Goal: Task Accomplishment & Management: Use online tool/utility

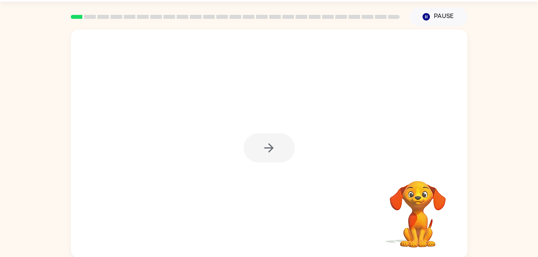
scroll to position [22, 0]
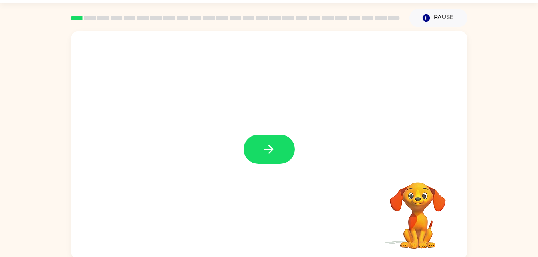
drag, startPoint x: 275, startPoint y: 142, endPoint x: 230, endPoint y: 120, distance: 49.4
click at [230, 120] on div at bounding box center [269, 145] width 397 height 229
click at [272, 147] on icon "button" at bounding box center [269, 149] width 14 height 14
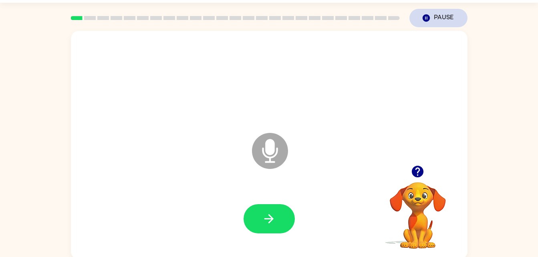
click at [433, 19] on button "Pause Pause" at bounding box center [438, 18] width 58 height 18
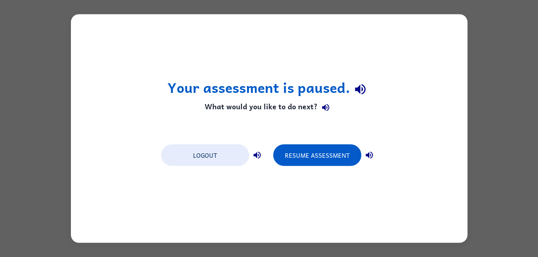
scroll to position [0, 0]
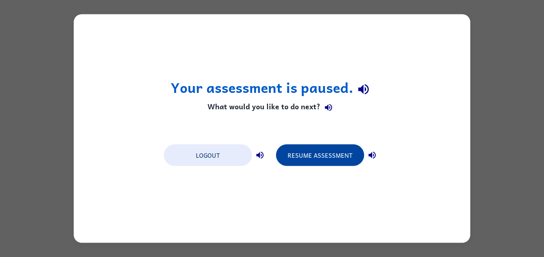
click at [342, 149] on button "Resume Assessment" at bounding box center [320, 156] width 88 height 22
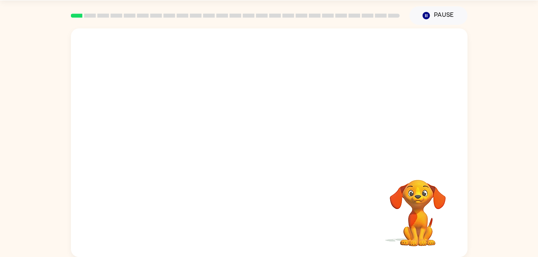
scroll to position [24, 0]
click at [452, 11] on button "Pause Pause" at bounding box center [438, 16] width 58 height 18
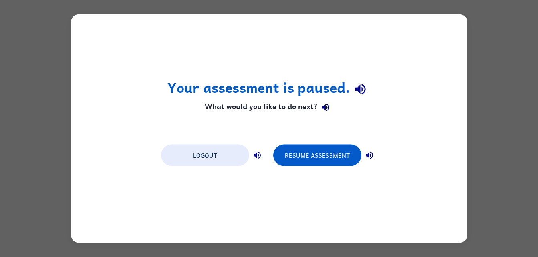
scroll to position [0, 0]
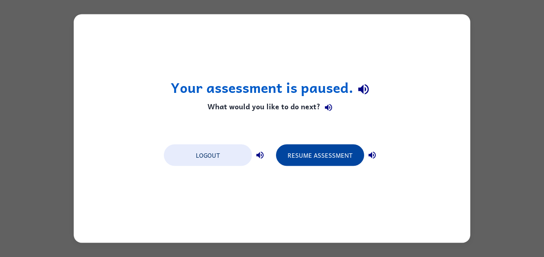
click at [345, 149] on button "Resume Assessment" at bounding box center [320, 156] width 88 height 22
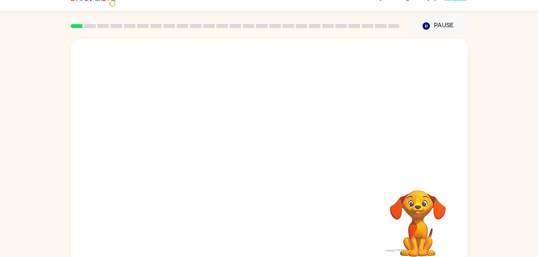
scroll to position [24, 0]
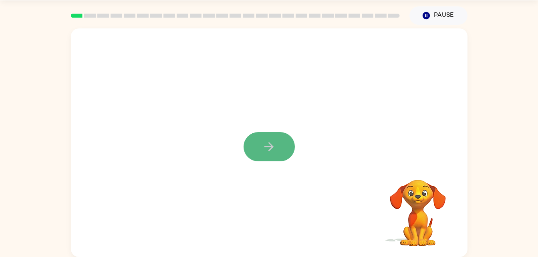
click at [265, 158] on button "button" at bounding box center [269, 146] width 51 height 29
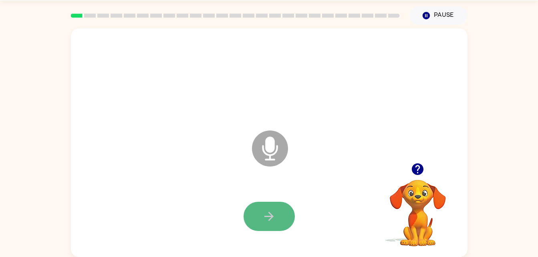
click at [260, 216] on button "button" at bounding box center [269, 216] width 51 height 29
click at [279, 210] on button "button" at bounding box center [269, 216] width 51 height 29
click at [274, 219] on icon "button" at bounding box center [269, 217] width 14 height 14
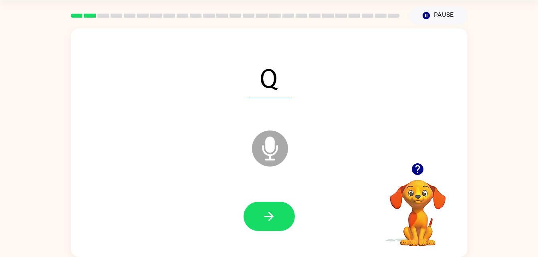
click at [274, 218] on icon "button" at bounding box center [269, 217] width 14 height 14
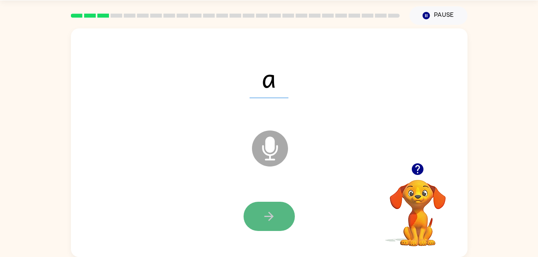
click at [270, 215] on icon "button" at bounding box center [269, 217] width 14 height 14
click at [269, 215] on icon "button" at bounding box center [269, 217] width 14 height 14
click at [276, 212] on button "button" at bounding box center [269, 216] width 51 height 29
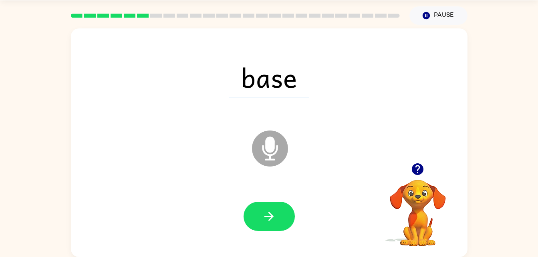
click at [277, 212] on button "button" at bounding box center [269, 216] width 51 height 29
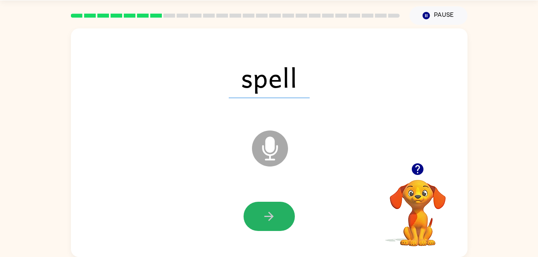
click at [277, 212] on button "button" at bounding box center [269, 216] width 51 height 29
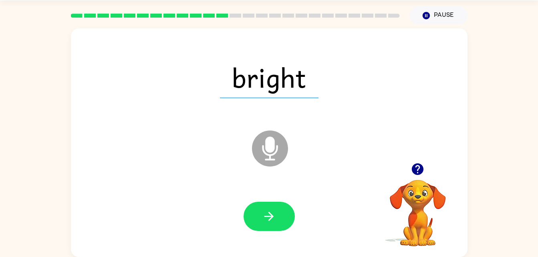
click at [277, 212] on button "button" at bounding box center [269, 216] width 51 height 29
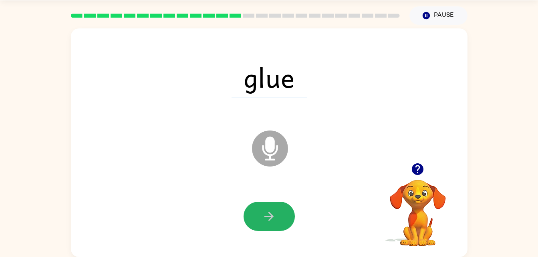
click at [277, 212] on button "button" at bounding box center [269, 216] width 51 height 29
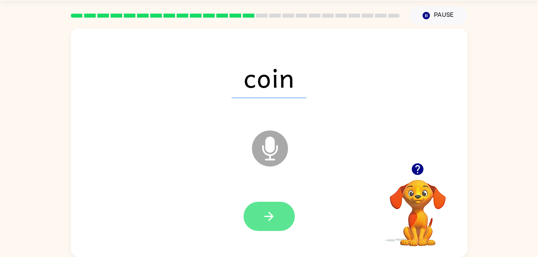
click at [279, 212] on button "button" at bounding box center [269, 216] width 51 height 29
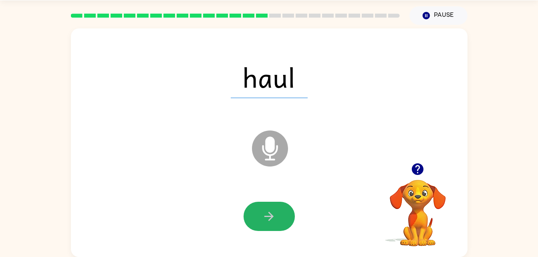
click at [279, 212] on button "button" at bounding box center [269, 216] width 51 height 29
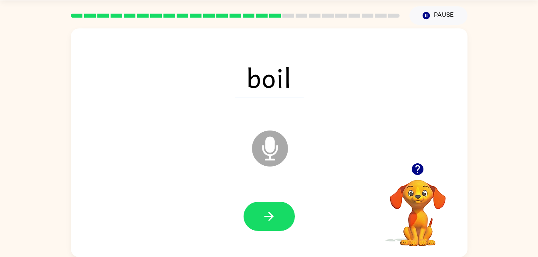
click at [277, 212] on button "button" at bounding box center [269, 216] width 51 height 29
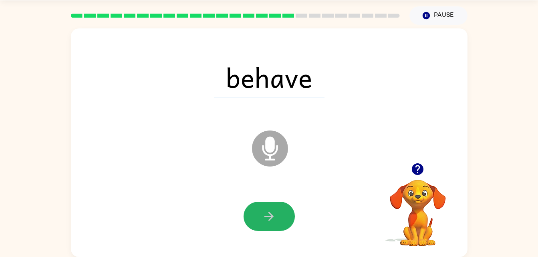
click at [277, 212] on button "button" at bounding box center [269, 216] width 51 height 29
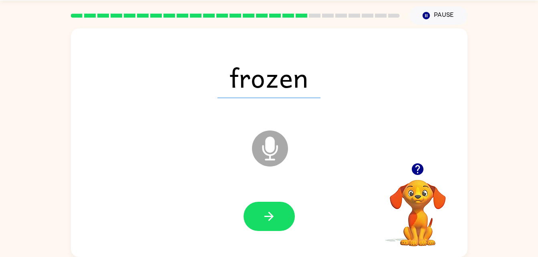
click at [277, 212] on button "button" at bounding box center [269, 216] width 51 height 29
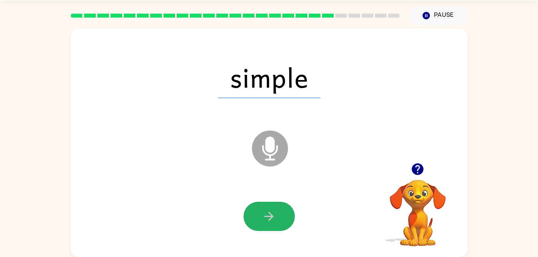
click at [276, 211] on button "button" at bounding box center [269, 216] width 51 height 29
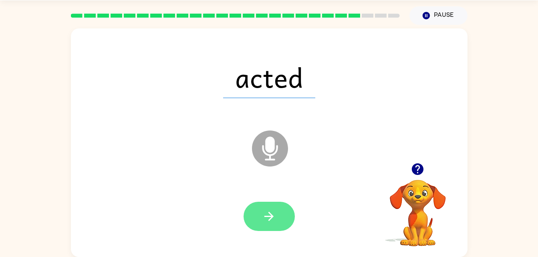
click at [276, 212] on button "button" at bounding box center [269, 216] width 51 height 29
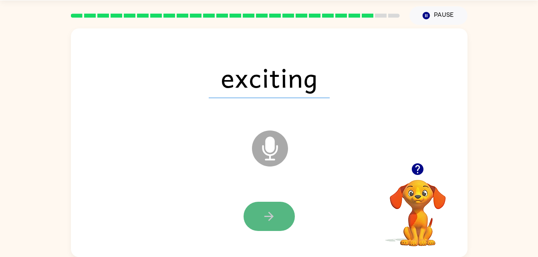
click at [275, 208] on button "button" at bounding box center [269, 216] width 51 height 29
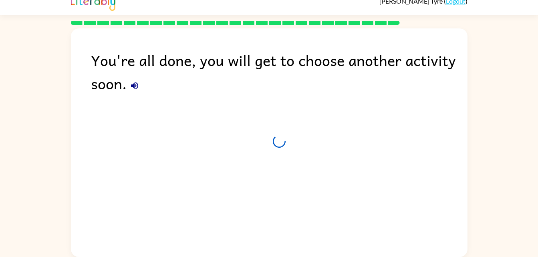
scroll to position [10, 0]
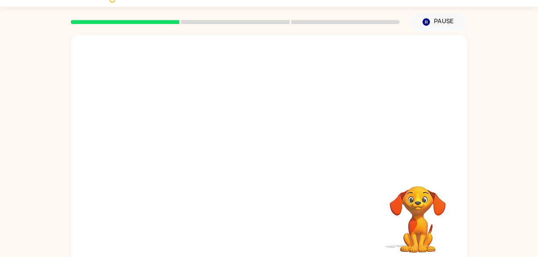
scroll to position [24, 0]
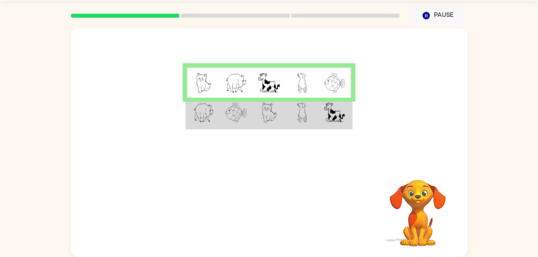
click at [244, 115] on img at bounding box center [236, 113] width 22 height 20
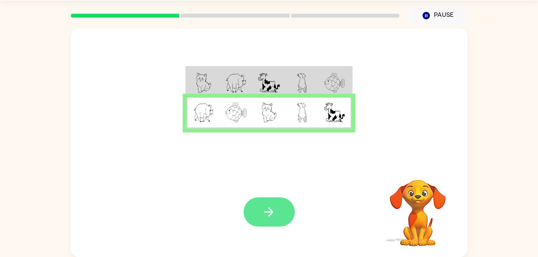
click at [272, 216] on icon "button" at bounding box center [269, 212] width 14 height 14
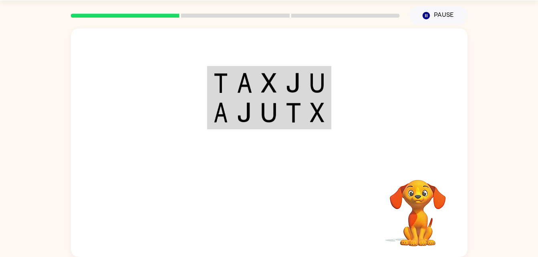
click at [299, 208] on div at bounding box center [328, 212] width 118 height 90
drag, startPoint x: 291, startPoint y: 105, endPoint x: 174, endPoint y: 104, distance: 116.6
click at [174, 104] on div at bounding box center [269, 95] width 397 height 135
click at [309, 154] on div at bounding box center [269, 95] width 397 height 135
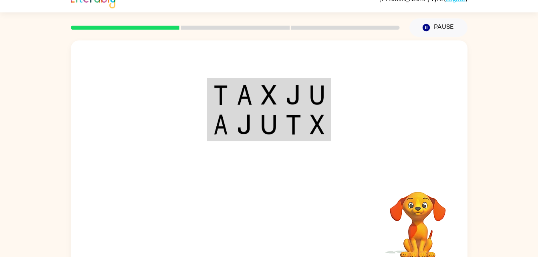
scroll to position [13, 0]
click at [311, 107] on td at bounding box center [318, 94] width 24 height 31
click at [308, 82] on td at bounding box center [318, 94] width 24 height 31
click at [410, 202] on video "Your browser must support playing .mp4 files to use Literably. Please try using…" at bounding box center [418, 219] width 80 height 80
drag, startPoint x: 266, startPoint y: 113, endPoint x: 293, endPoint y: 131, distance: 32.3
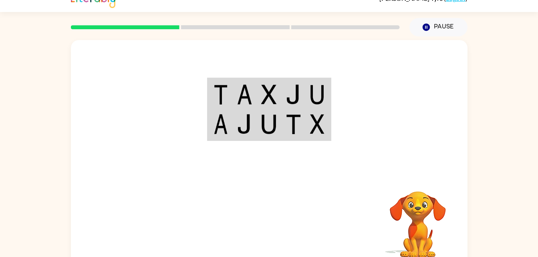
click at [293, 131] on tr at bounding box center [269, 124] width 122 height 31
click at [282, 138] on td at bounding box center [293, 124] width 24 height 31
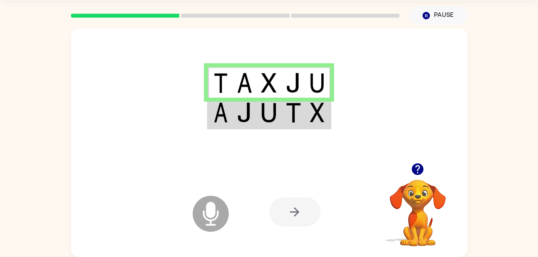
click at [210, 213] on icon "Microphone The Microphone is here when it is your turn to talk" at bounding box center [251, 224] width 120 height 60
click at [377, 143] on div at bounding box center [269, 95] width 397 height 135
click at [268, 205] on icon "Microphone The Microphone is here when it is your turn to talk" at bounding box center [251, 224] width 120 height 60
click at [181, 196] on div "Microphone The Microphone is here when it is your turn to talk" at bounding box center [191, 193] width 80 height 53
drag, startPoint x: 201, startPoint y: 212, endPoint x: 193, endPoint y: 204, distance: 11.6
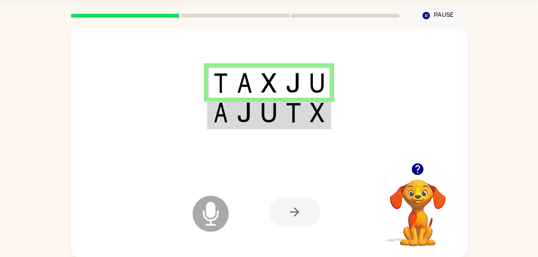
click at [193, 204] on icon "Microphone The Microphone is here when it is your turn to talk" at bounding box center [251, 224] width 120 height 60
click at [268, 117] on img at bounding box center [268, 113] width 15 height 20
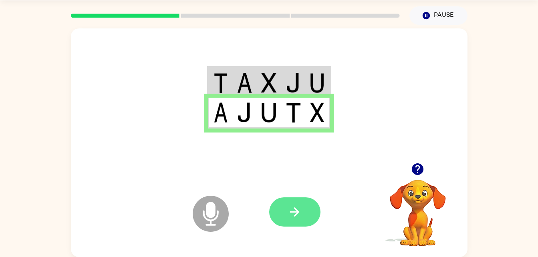
click at [293, 204] on button "button" at bounding box center [294, 211] width 51 height 29
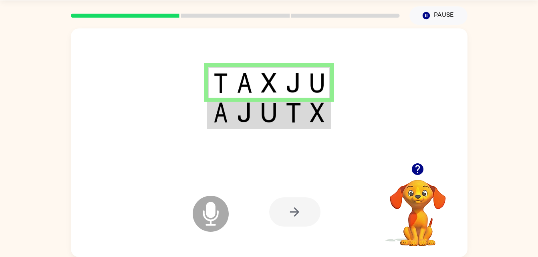
click at [294, 119] on img at bounding box center [293, 113] width 15 height 20
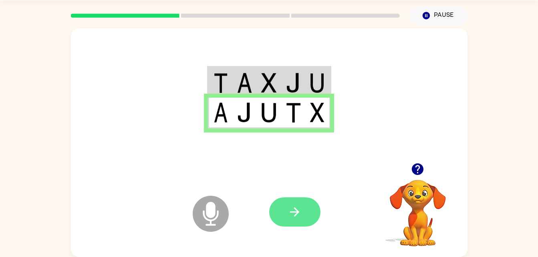
click at [298, 210] on icon "button" at bounding box center [295, 212] width 14 height 14
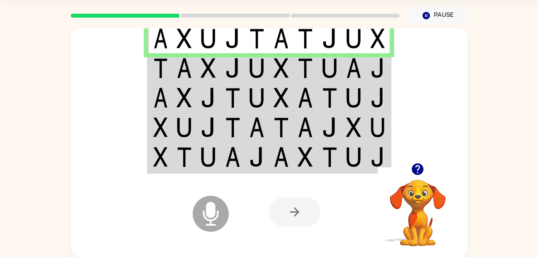
click at [326, 66] on img at bounding box center [329, 68] width 15 height 20
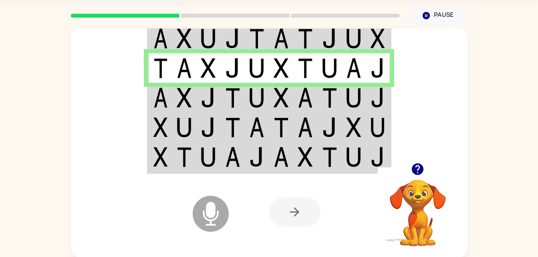
click at [320, 108] on td at bounding box center [330, 98] width 24 height 30
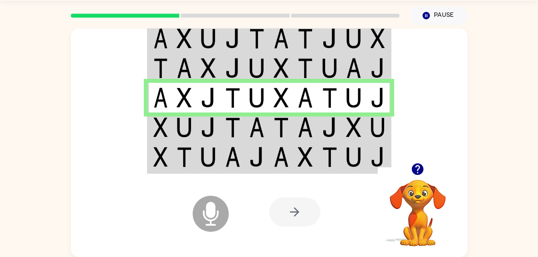
click at [320, 101] on td at bounding box center [330, 98] width 24 height 30
click at [314, 65] on td at bounding box center [305, 68] width 24 height 30
click at [314, 62] on td at bounding box center [305, 68] width 24 height 30
click at [313, 30] on td at bounding box center [305, 38] width 24 height 31
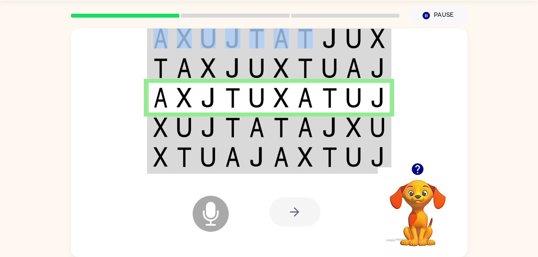
click at [313, 30] on td at bounding box center [305, 38] width 24 height 31
drag, startPoint x: 313, startPoint y: 30, endPoint x: 336, endPoint y: 38, distance: 24.1
click at [336, 38] on img at bounding box center [329, 38] width 15 height 20
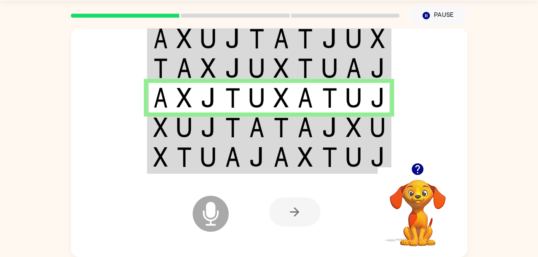
click at [341, 61] on td at bounding box center [330, 68] width 24 height 30
click at [342, 65] on td at bounding box center [354, 68] width 24 height 30
click at [341, 68] on td at bounding box center [330, 68] width 24 height 30
click at [277, 242] on icon "Microphone The Microphone is here when it is your turn to talk" at bounding box center [251, 224] width 120 height 60
click at [193, 199] on icon "Microphone The Microphone is here when it is your turn to talk" at bounding box center [251, 224] width 120 height 60
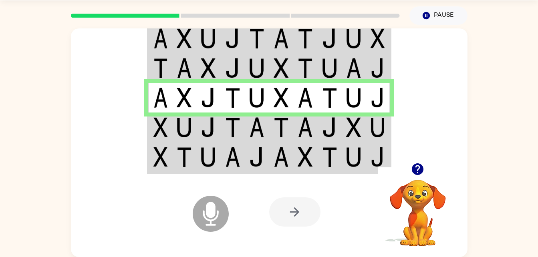
click at [349, 121] on img at bounding box center [353, 127] width 15 height 20
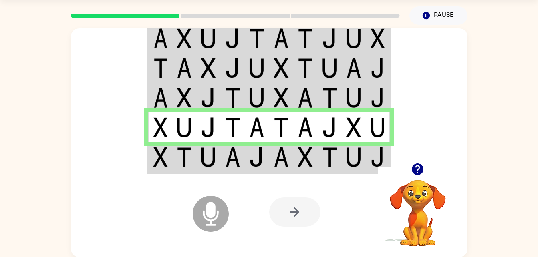
click at [299, 163] on img at bounding box center [305, 157] width 15 height 20
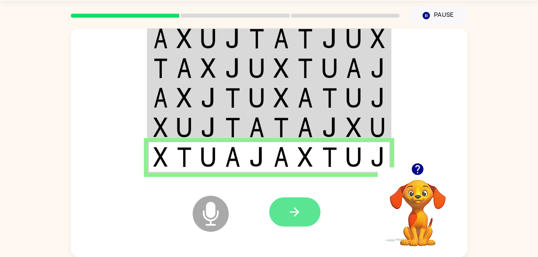
click at [303, 216] on button "button" at bounding box center [294, 211] width 51 height 29
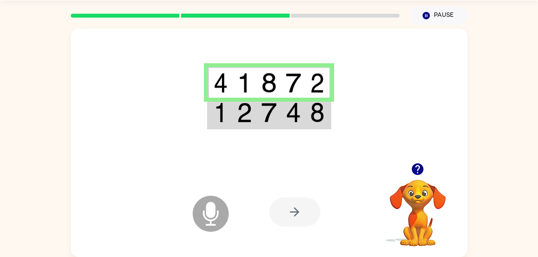
click at [301, 112] on td at bounding box center [293, 113] width 24 height 31
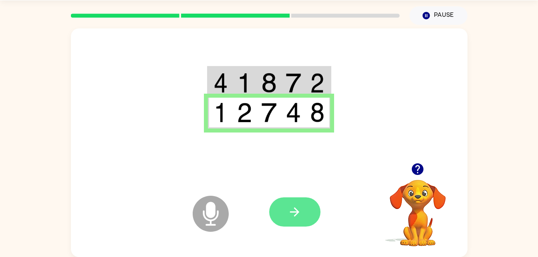
click at [296, 203] on button "button" at bounding box center [294, 211] width 51 height 29
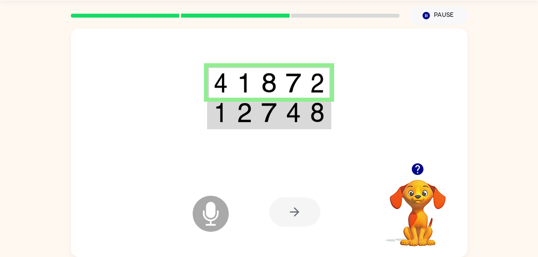
click at [284, 115] on td at bounding box center [293, 113] width 24 height 31
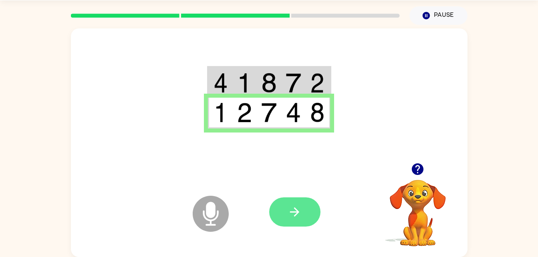
click at [296, 206] on icon "button" at bounding box center [295, 212] width 14 height 14
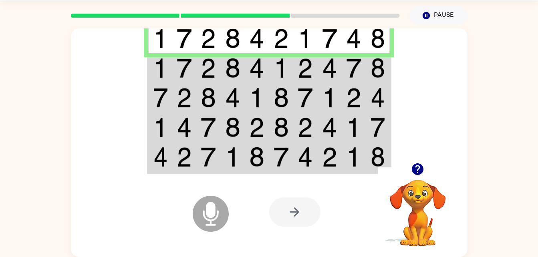
click at [292, 157] on td at bounding box center [281, 157] width 24 height 31
click at [290, 155] on td at bounding box center [281, 157] width 24 height 31
click at [292, 119] on td at bounding box center [281, 128] width 24 height 30
click at [292, 90] on td at bounding box center [281, 98] width 24 height 30
click at [289, 66] on td at bounding box center [281, 68] width 24 height 30
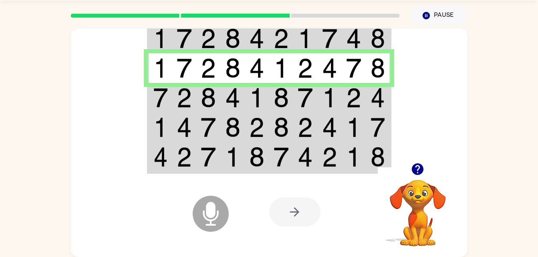
click at [283, 93] on img at bounding box center [281, 98] width 15 height 20
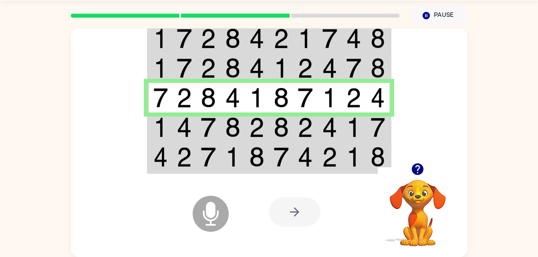
click at [288, 120] on img at bounding box center [281, 127] width 15 height 20
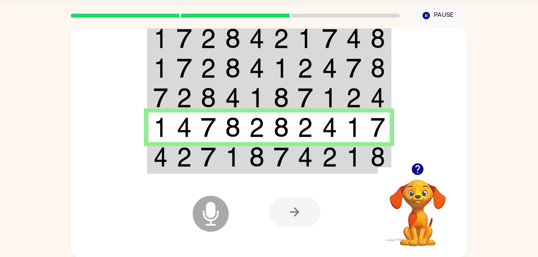
click at [290, 159] on td at bounding box center [281, 157] width 24 height 31
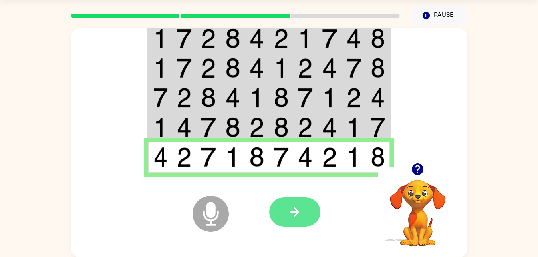
click at [302, 206] on button "button" at bounding box center [294, 211] width 51 height 29
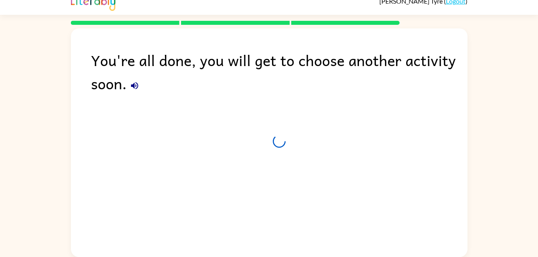
scroll to position [10, 0]
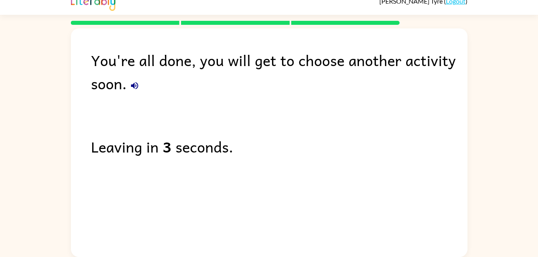
click at [131, 78] on div "You're all done, you will get to choose another activity soon." at bounding box center [279, 71] width 377 height 46
click at [133, 84] on icon "button" at bounding box center [134, 85] width 7 height 7
